Goal: Task Accomplishment & Management: Manage account settings

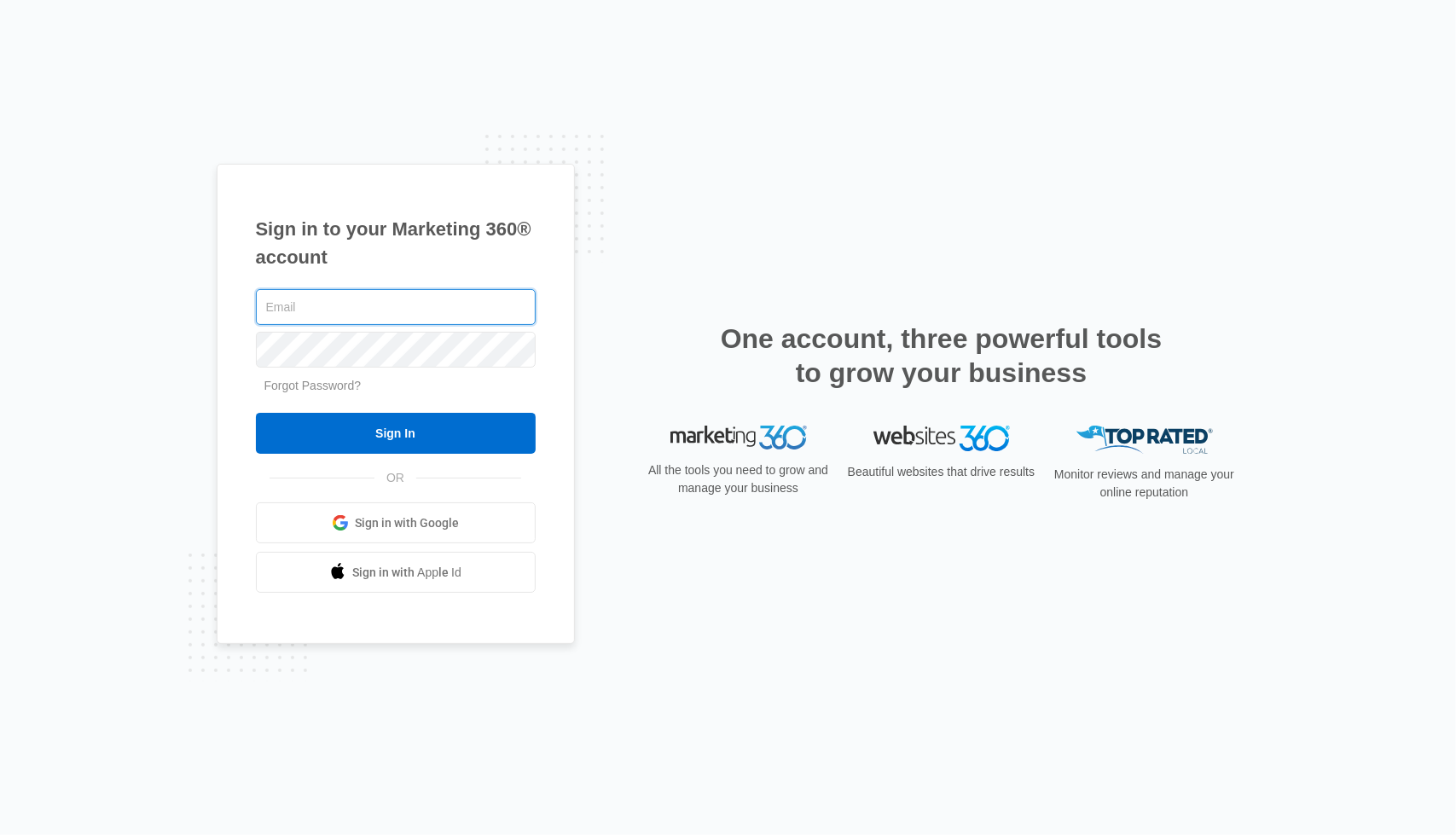
click at [396, 297] on input "text" at bounding box center [395, 307] width 279 height 36
drag, startPoint x: 396, startPoint y: 297, endPoint x: 397, endPoint y: 306, distance: 9.1
click at [397, 306] on input "text" at bounding box center [395, 307] width 279 height 36
type input "[EMAIL_ADDRESS][DOMAIN_NAME]"
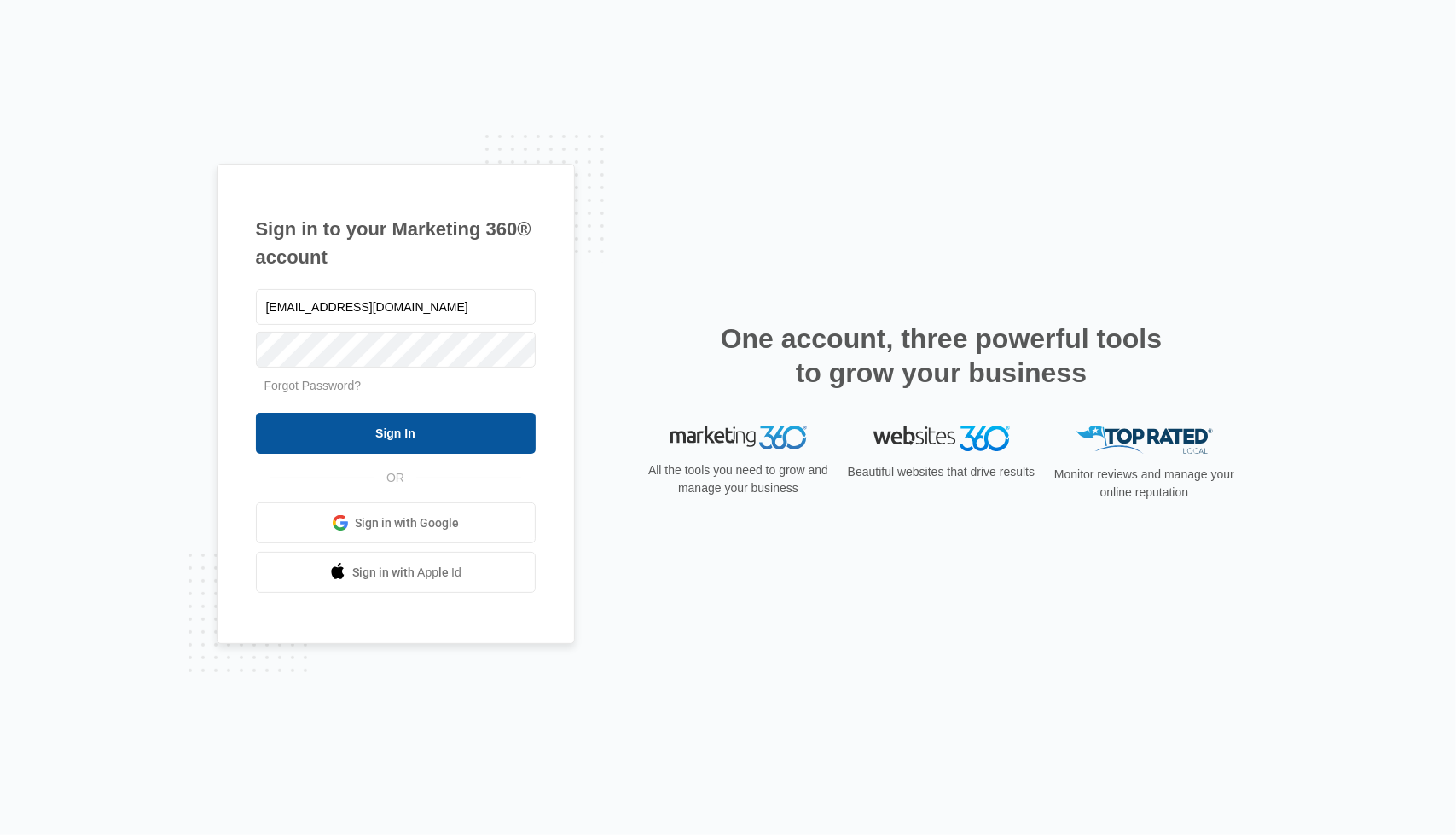
click at [376, 420] on input "Sign In" at bounding box center [395, 433] width 279 height 41
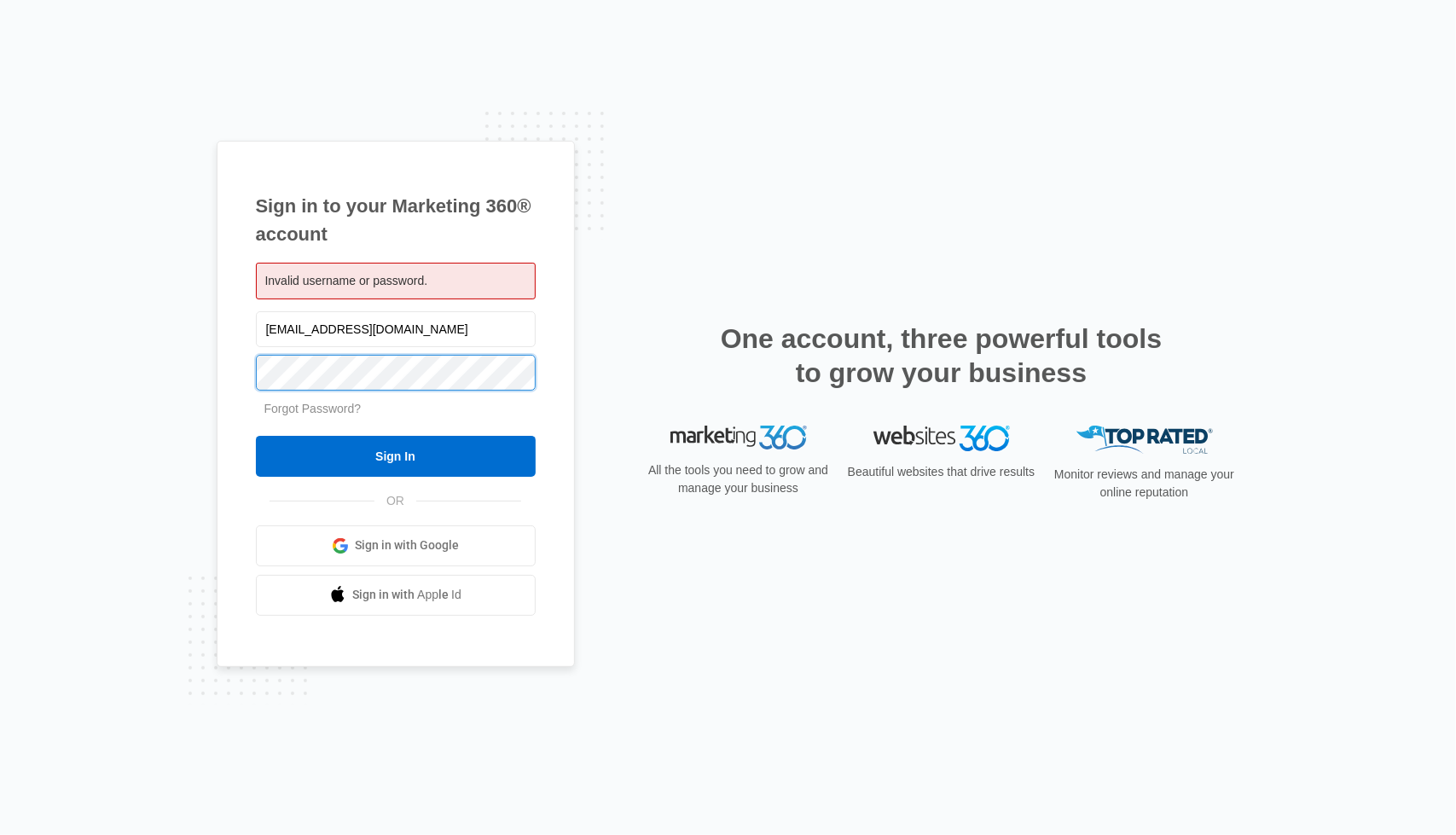
click at [255, 436] on input "Sign In" at bounding box center [395, 456] width 279 height 41
click at [320, 408] on link "Forgot Password?" at bounding box center [312, 409] width 97 height 14
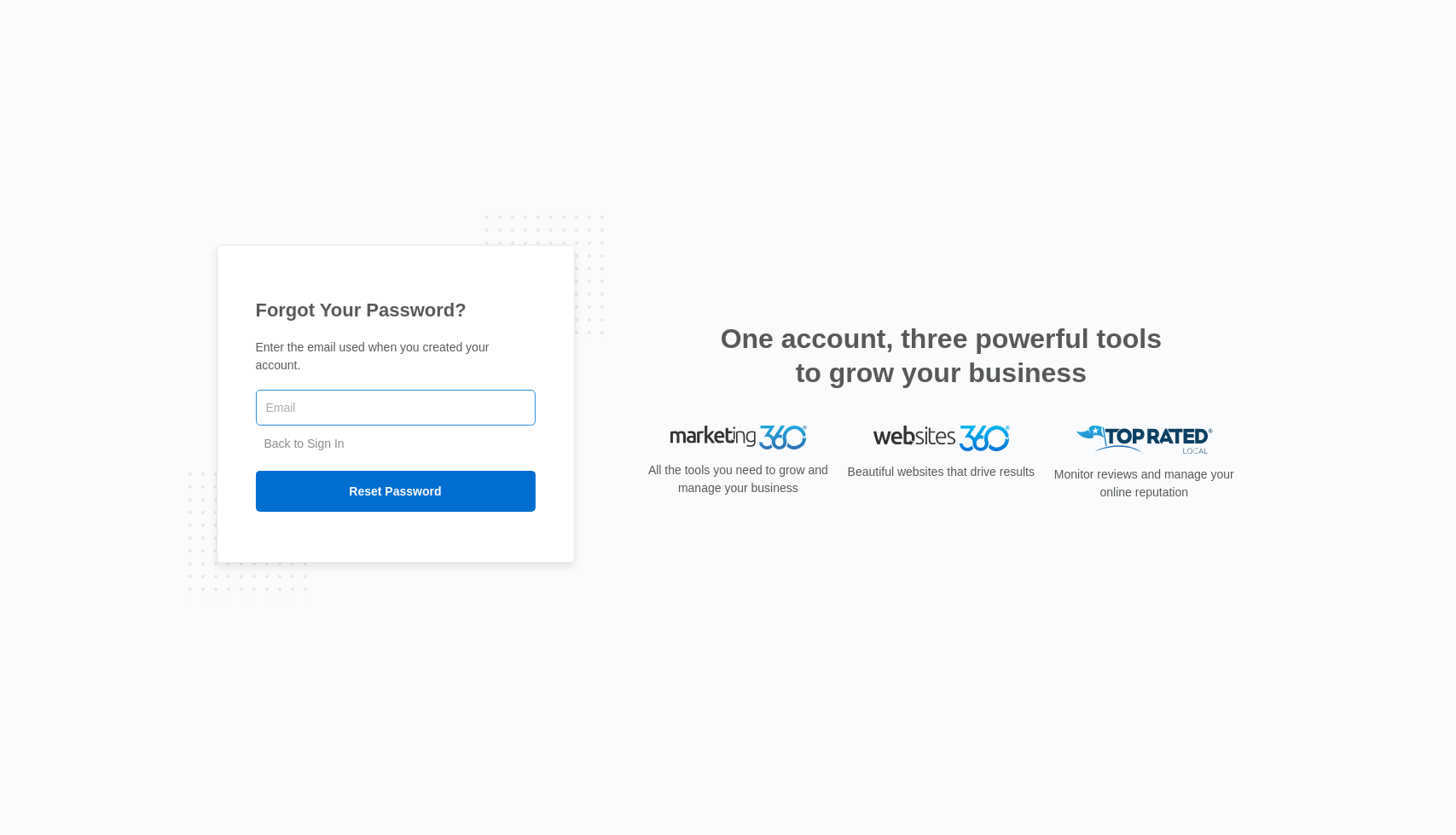
drag, startPoint x: 0, startPoint y: 0, endPoint x: 320, endPoint y: 408, distance: 518.5
click at [320, 408] on input "text" at bounding box center [395, 408] width 279 height 36
type input "alleviatingmindstherapyservice@gmail.com"
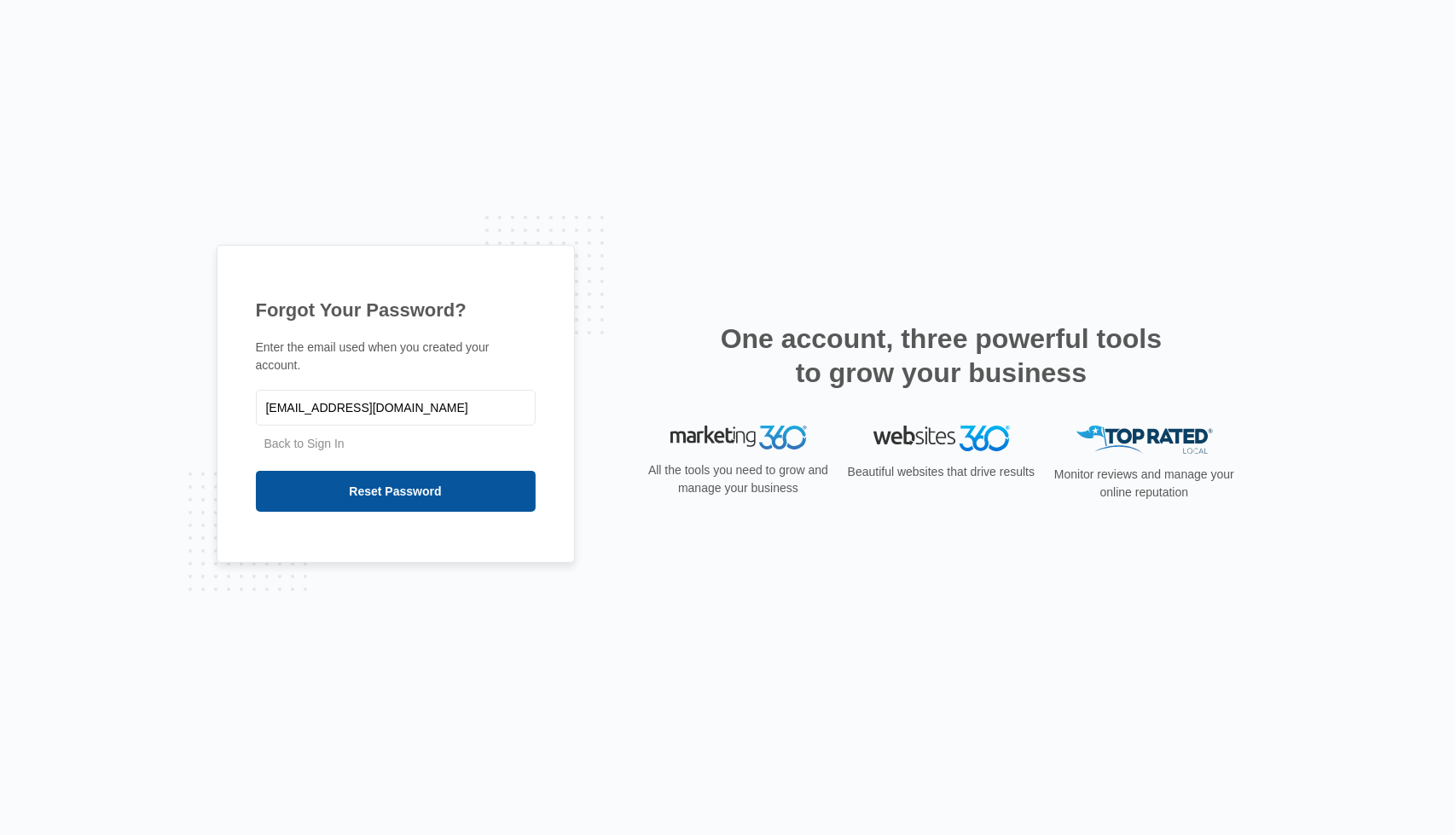
click at [374, 482] on input "Reset Password" at bounding box center [395, 491] width 279 height 41
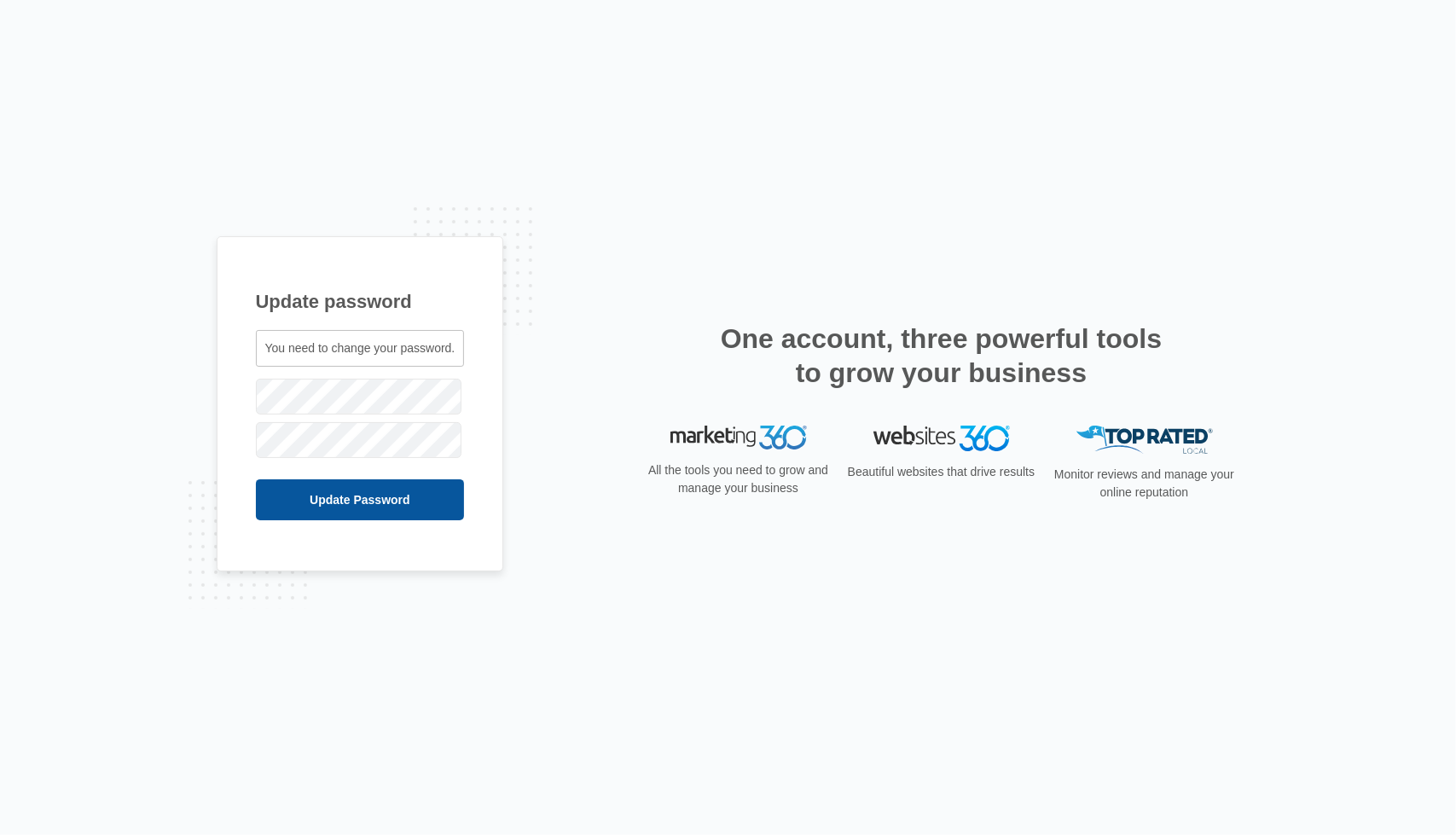
click at [355, 503] on input "Update Password" at bounding box center [359, 499] width 209 height 41
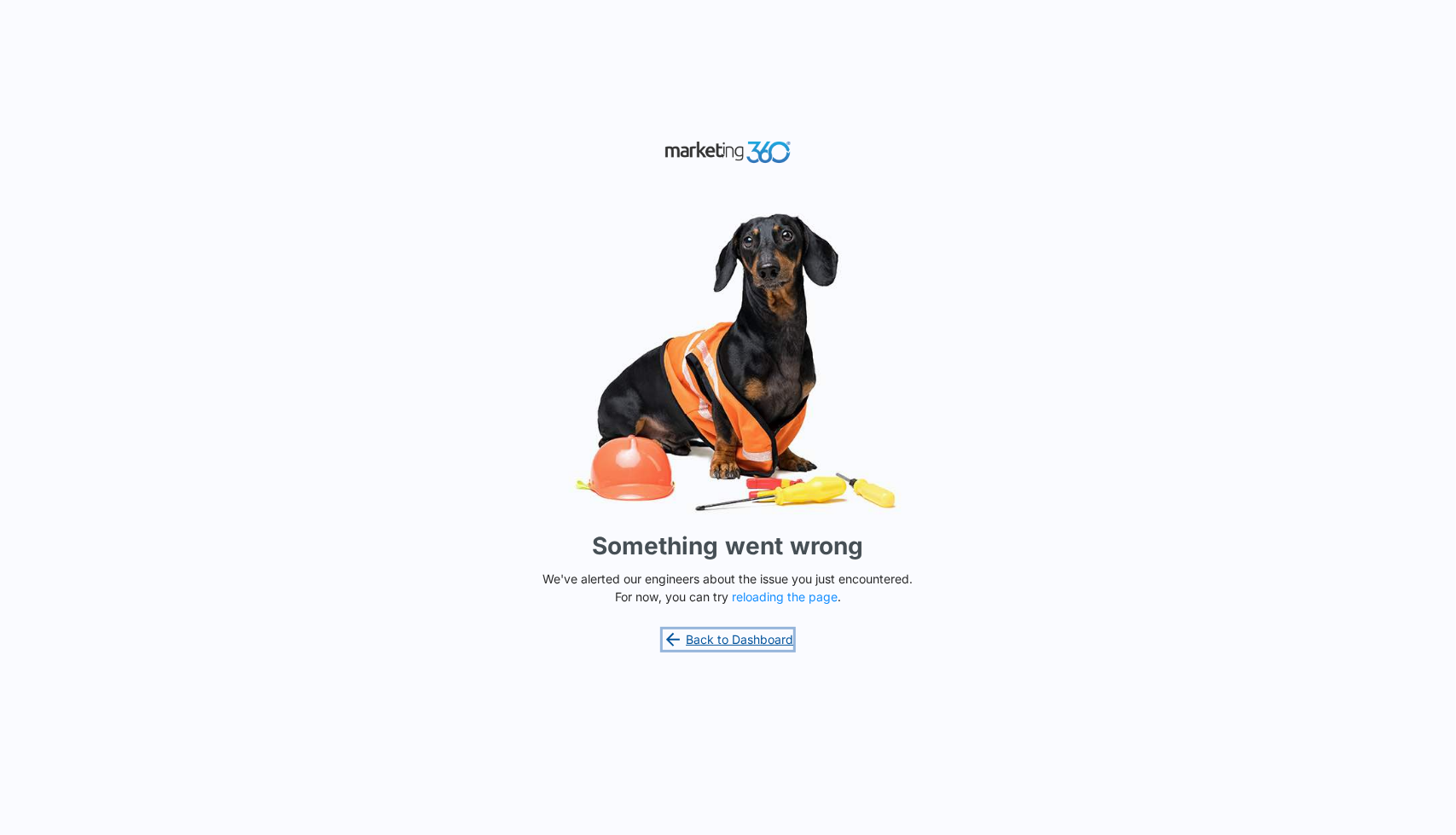
click at [707, 642] on link "Back to Dashboard" at bounding box center [728, 639] width 132 height 21
